Goal: Task Accomplishment & Management: Complete application form

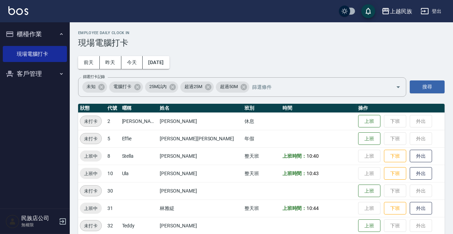
click at [36, 73] on button "客戶管理" at bounding box center [35, 74] width 64 height 18
click at [426, 8] on icon "button" at bounding box center [425, 11] width 8 height 6
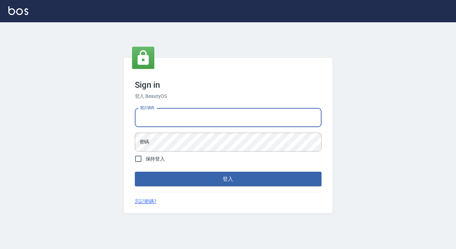
click at [220, 121] on input "電話號碼" at bounding box center [228, 117] width 187 height 19
click at [211, 125] on input "電話號碼" at bounding box center [228, 117] width 187 height 19
type input "0938917261"
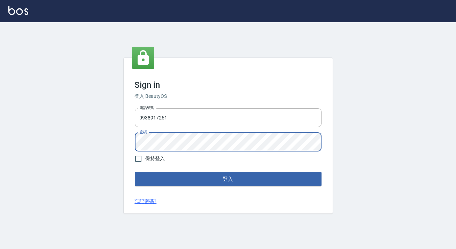
click at [135, 172] on button "登入" at bounding box center [228, 179] width 187 height 15
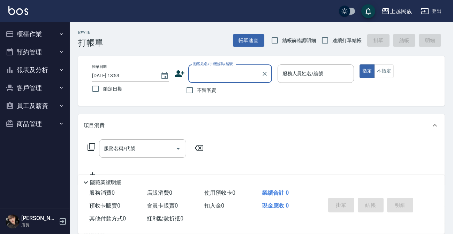
click at [50, 105] on button "員工及薪資" at bounding box center [35, 106] width 64 height 18
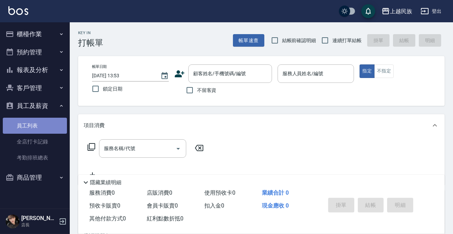
click at [49, 131] on link "員工列表" at bounding box center [35, 126] width 64 height 16
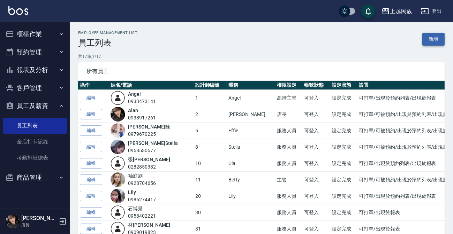
click at [427, 41] on link "新增" at bounding box center [433, 39] width 22 height 13
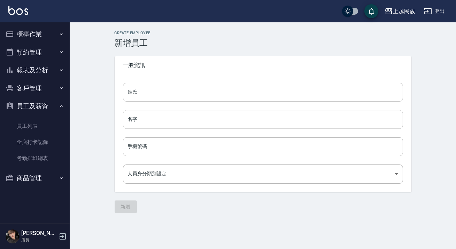
click at [159, 93] on input "姓氏" at bounding box center [263, 92] width 280 height 19
click at [173, 164] on div "姓氏 姓氏 名字 名字 手機號碼 手機號碼 人員身分類別設定 ​ 人員身分類別設定" at bounding box center [263, 133] width 297 height 118
click at [176, 158] on div "姓氏 姓氏 名字 名字 手機號碼 手機號碼 人員身分類別設定 ​ 人員身分類別設定" at bounding box center [263, 133] width 297 height 118
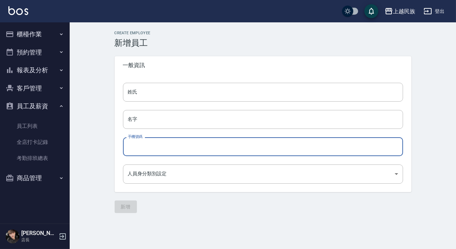
click at [178, 156] on input "手機號碼" at bounding box center [263, 146] width 280 height 19
type input "0970014269"
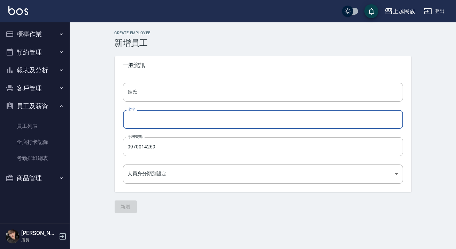
click at [176, 124] on input "名字" at bounding box center [263, 119] width 280 height 19
click at [169, 97] on input "姓氏" at bounding box center [263, 92] width 280 height 19
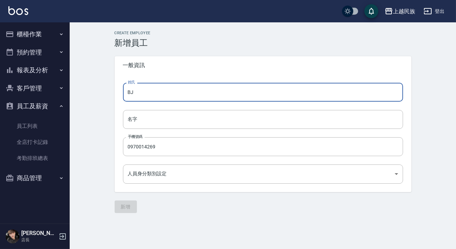
type input "B"
type input "阮"
click at [164, 133] on div "姓氏 阮 姓氏 名字 名字 手機號碼 0970014269 手機號碼 人員身分類別設定 ​ 人員身分類別設定" at bounding box center [263, 133] width 297 height 118
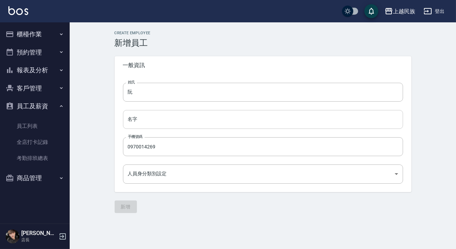
click at [171, 124] on input "名字" at bounding box center [263, 119] width 280 height 19
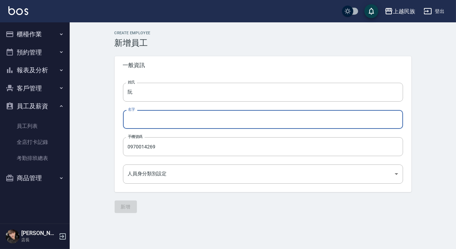
type input "＿"
type input "忠堅"
click at [151, 176] on body "上越民族 登出 櫃檯作業 打帳單 帳單列表 現金收支登錄 材料自購登錄 每日結帳 排班表 現場電腦打卡 預約管理 預約管理 單日預約紀錄 單週預約紀錄 報表及…" at bounding box center [228, 124] width 456 height 249
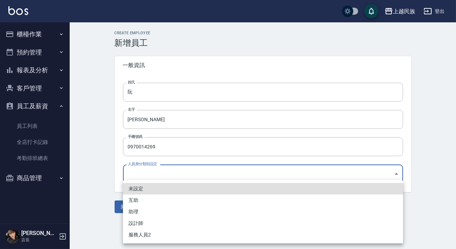
click at [143, 217] on li "設計師" at bounding box center [263, 223] width 280 height 12
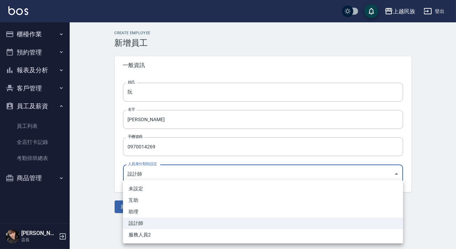
click at [175, 178] on body "上越民族 登出 櫃檯作業 打帳單 帳單列表 現金收支登錄 材料自購登錄 每日結帳 排班表 現場電腦打卡 預約管理 預約管理 單日預約紀錄 單週預約紀錄 報表及…" at bounding box center [228, 124] width 456 height 249
click at [156, 209] on li "助理" at bounding box center [263, 212] width 280 height 12
type input "857b02d4-db6c-4df2-a6b1-99e60ec8d486"
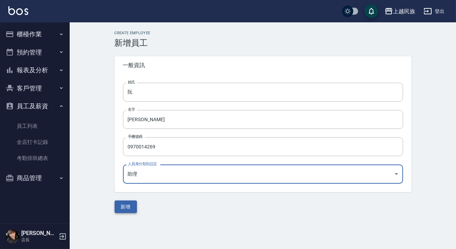
click at [123, 209] on button "新增" at bounding box center [126, 206] width 22 height 13
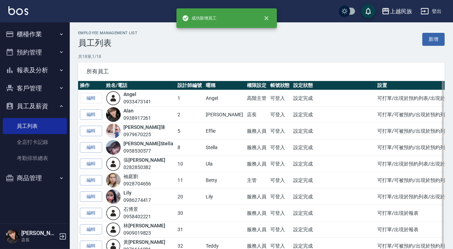
scroll to position [163, 0]
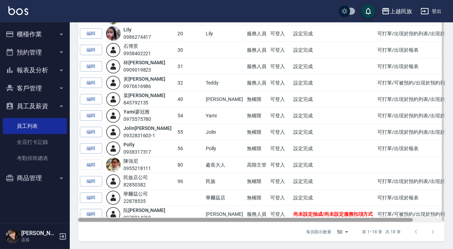
drag, startPoint x: 248, startPoint y: 218, endPoint x: 213, endPoint y: 218, distance: 34.9
click at [214, 218] on div at bounding box center [245, 220] width 335 height 4
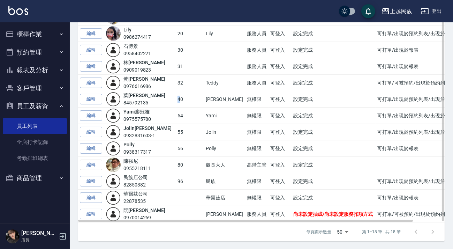
click at [176, 99] on td "40" at bounding box center [190, 99] width 28 height 16
click at [179, 99] on td "40" at bounding box center [190, 99] width 28 height 16
drag, startPoint x: 165, startPoint y: 99, endPoint x: 174, endPoint y: 99, distance: 8.7
click at [176, 99] on td "40" at bounding box center [190, 99] width 28 height 16
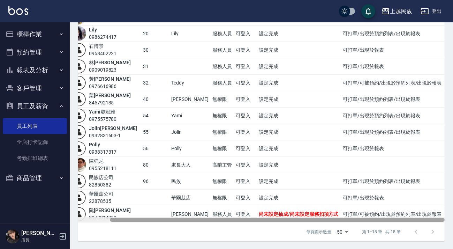
scroll to position [0, 0]
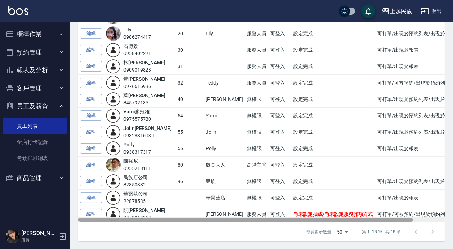
drag, startPoint x: 201, startPoint y: 220, endPoint x: 148, endPoint y: 223, distance: 52.4
click at [148, 223] on div "所有員工 操作 姓名/電話 設計師編號 暱稱 權限設定 帳號狀態 設定狀態 設置 編輯 Angel 0933473141 1 Angel 高階主管 可登入 設…" at bounding box center [261, 70] width 367 height 341
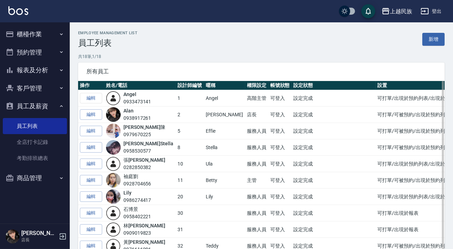
scroll to position [163, 0]
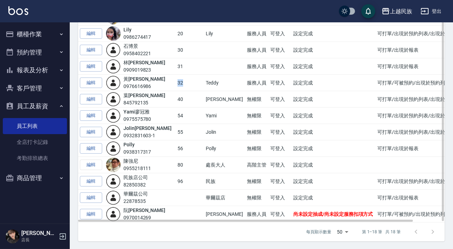
drag, startPoint x: 171, startPoint y: 83, endPoint x: 167, endPoint y: 83, distance: 3.8
click at [176, 83] on td "32" at bounding box center [190, 83] width 28 height 16
click at [185, 81] on td "32" at bounding box center [190, 83] width 28 height 16
drag, startPoint x: 171, startPoint y: 82, endPoint x: 171, endPoint y: 68, distance: 14.6
click at [176, 82] on td "32" at bounding box center [190, 83] width 28 height 16
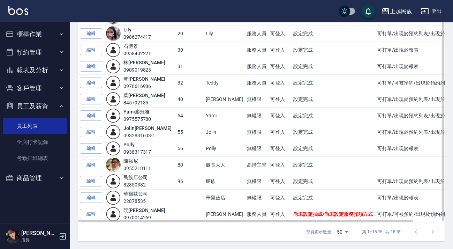
click at [176, 68] on td "31" at bounding box center [190, 66] width 28 height 16
drag, startPoint x: 175, startPoint y: 65, endPoint x: 164, endPoint y: 66, distance: 11.3
click at [164, 66] on tr "編輯 林 雅緹 0909019823 31 服務人員 可登入 設定完成 可打單/出現於報表" at bounding box center [278, 66] width 401 height 16
click at [182, 62] on td "31" at bounding box center [190, 66] width 28 height 16
drag, startPoint x: 170, startPoint y: 46, endPoint x: 161, endPoint y: 49, distance: 9.7
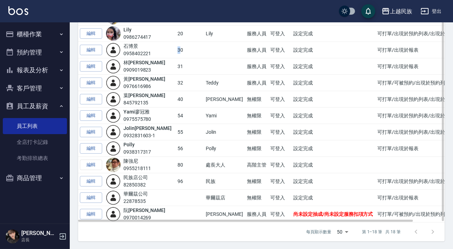
click at [161, 49] on tr "編輯 石 博景 0958402221 30 服務人員 可登入 設定完成 可打單/出現於報表" at bounding box center [278, 50] width 401 height 16
click at [176, 49] on td "30" at bounding box center [190, 50] width 28 height 16
drag, startPoint x: 171, startPoint y: 49, endPoint x: 164, endPoint y: 51, distance: 7.3
click at [164, 51] on tr "編輯 石 博景 0958402221 30 服務人員 可登入 設定完成 可打單/出現於報表" at bounding box center [278, 50] width 401 height 16
click at [181, 52] on td "30" at bounding box center [190, 50] width 28 height 16
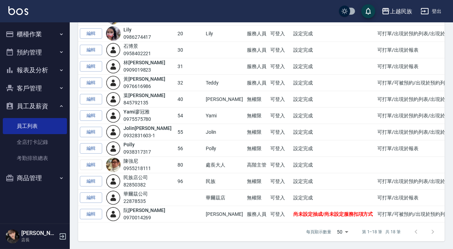
drag, startPoint x: 210, startPoint y: 215, endPoint x: 153, endPoint y: 222, distance: 57.6
click at [209, 215] on td "忠堅" at bounding box center [224, 214] width 41 height 16
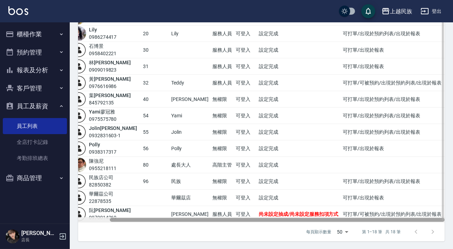
scroll to position [0, 0]
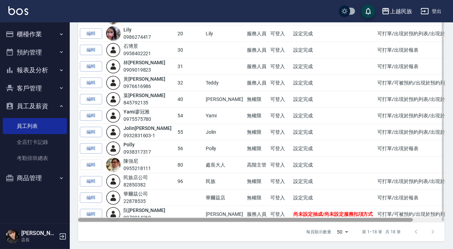
drag, startPoint x: 198, startPoint y: 219, endPoint x: 141, endPoint y: 214, distance: 57.7
click at [141, 219] on div at bounding box center [245, 220] width 335 height 4
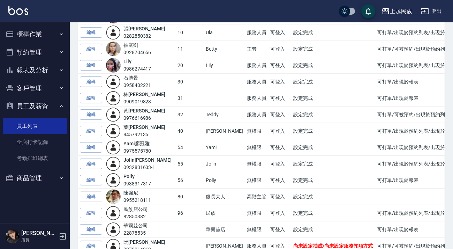
click at [176, 234] on td at bounding box center [190, 229] width 28 height 16
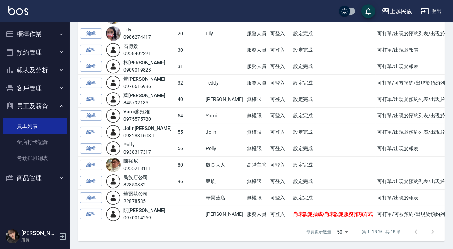
click at [183, 236] on div "每頁顯示數量 50 50 第 1–18 筆 共 18 筆" at bounding box center [261, 231] width 367 height 19
click at [349, 233] on body "上越民族 登出 櫃檯作業 打帳單 帳單列表 現金收支登錄 材料自購登錄 每日結帳 排班表 現場電腦打卡 預約管理 預約管理 單日預約紀錄 單週預約紀錄 報表及…" at bounding box center [226, 43] width 453 height 412
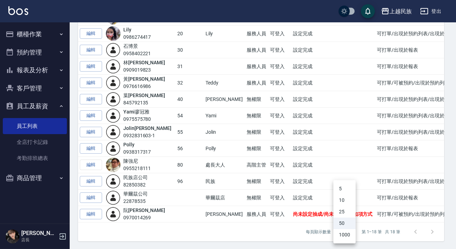
click at [291, 228] on div at bounding box center [228, 124] width 456 height 249
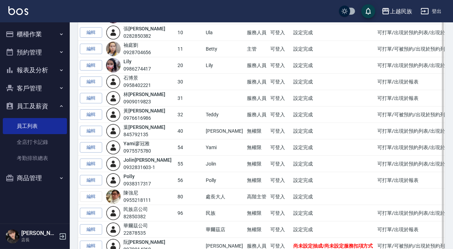
scroll to position [4, 0]
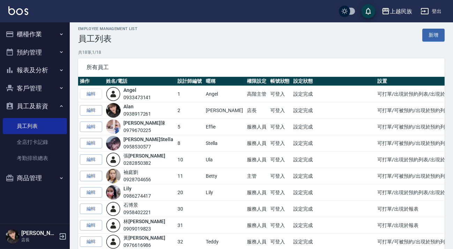
click at [24, 9] on img at bounding box center [18, 10] width 20 height 9
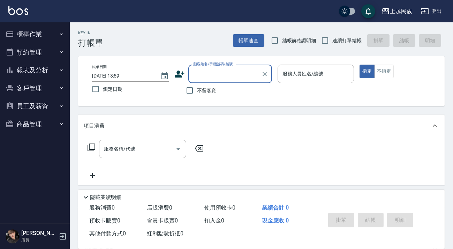
click at [27, 29] on button "櫃檯作業" at bounding box center [35, 34] width 64 height 18
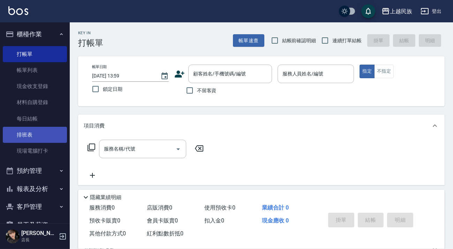
click at [48, 139] on link "排班表" at bounding box center [35, 135] width 64 height 16
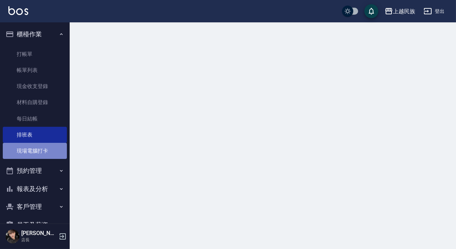
click at [50, 150] on link "現場電腦打卡" at bounding box center [35, 151] width 64 height 16
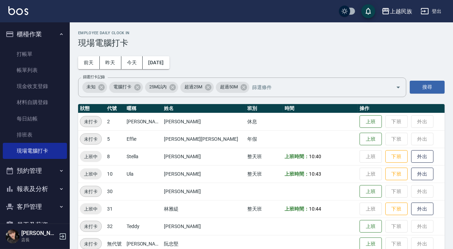
scroll to position [12, 0]
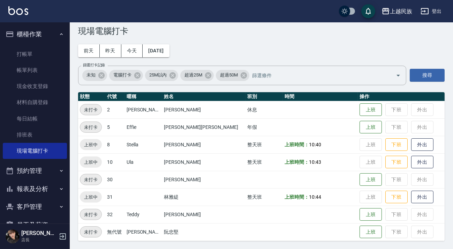
click at [10, 14] on img at bounding box center [18, 10] width 20 height 9
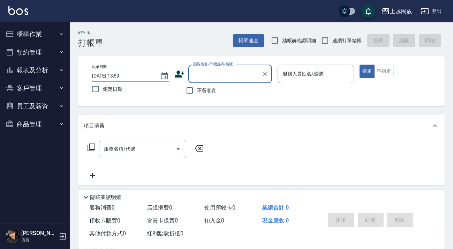
click at [30, 35] on button "櫃檯作業" at bounding box center [35, 34] width 64 height 18
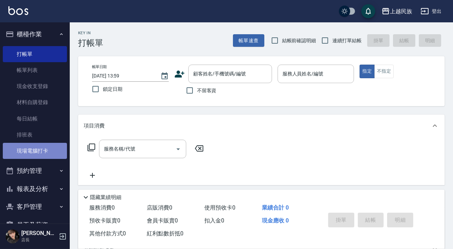
click at [35, 153] on link "現場電腦打卡" at bounding box center [35, 151] width 64 height 16
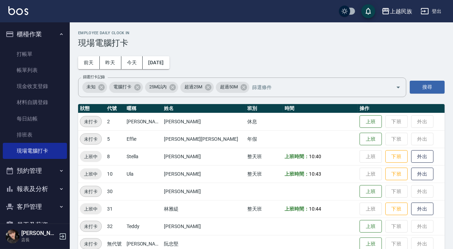
scroll to position [12, 0]
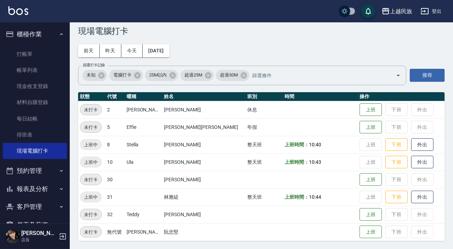
click at [10, 10] on img at bounding box center [18, 10] width 20 height 9
